Goal: Find contact information: Find contact information

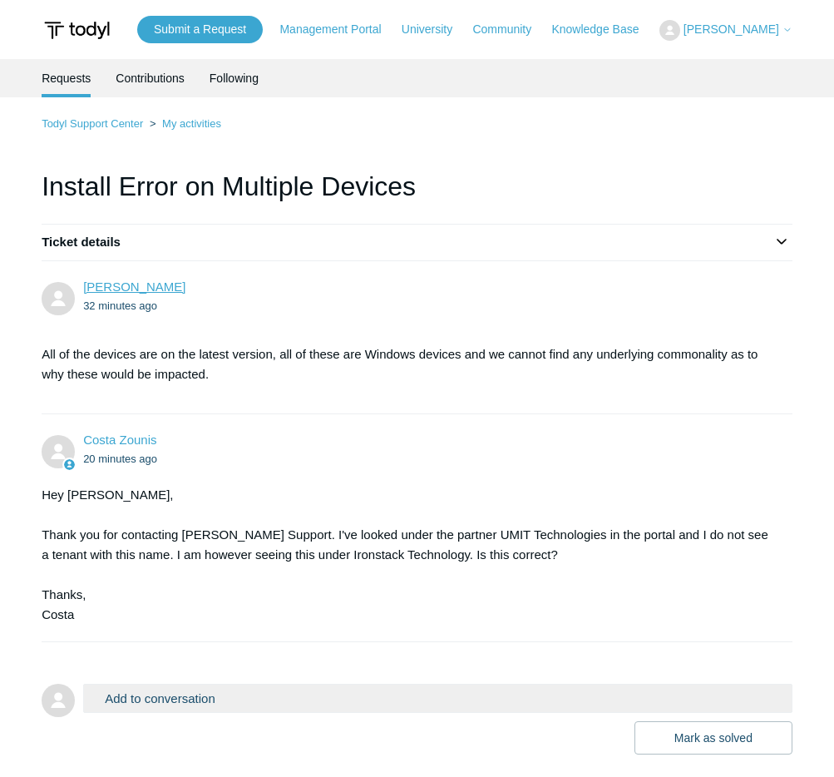
click at [132, 289] on link "[PERSON_NAME]" at bounding box center [134, 286] width 102 height 14
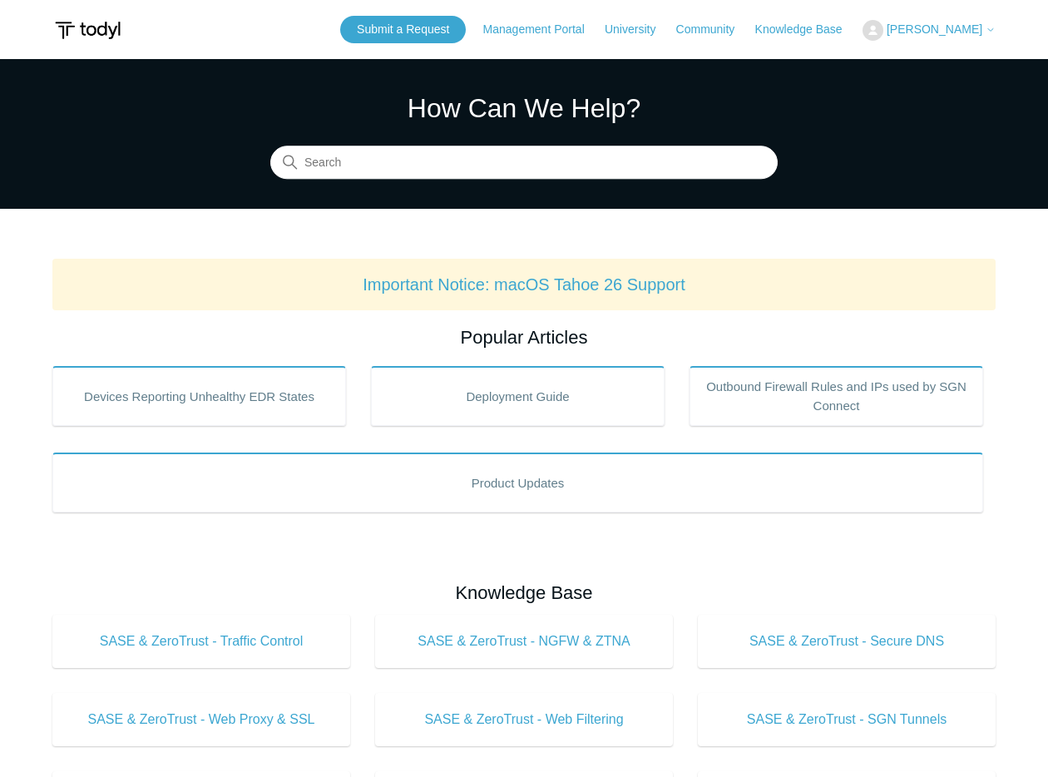
click at [210, 196] on section "How Can We Help? Search" at bounding box center [524, 134] width 1048 height 150
